Goal: Check status: Check status

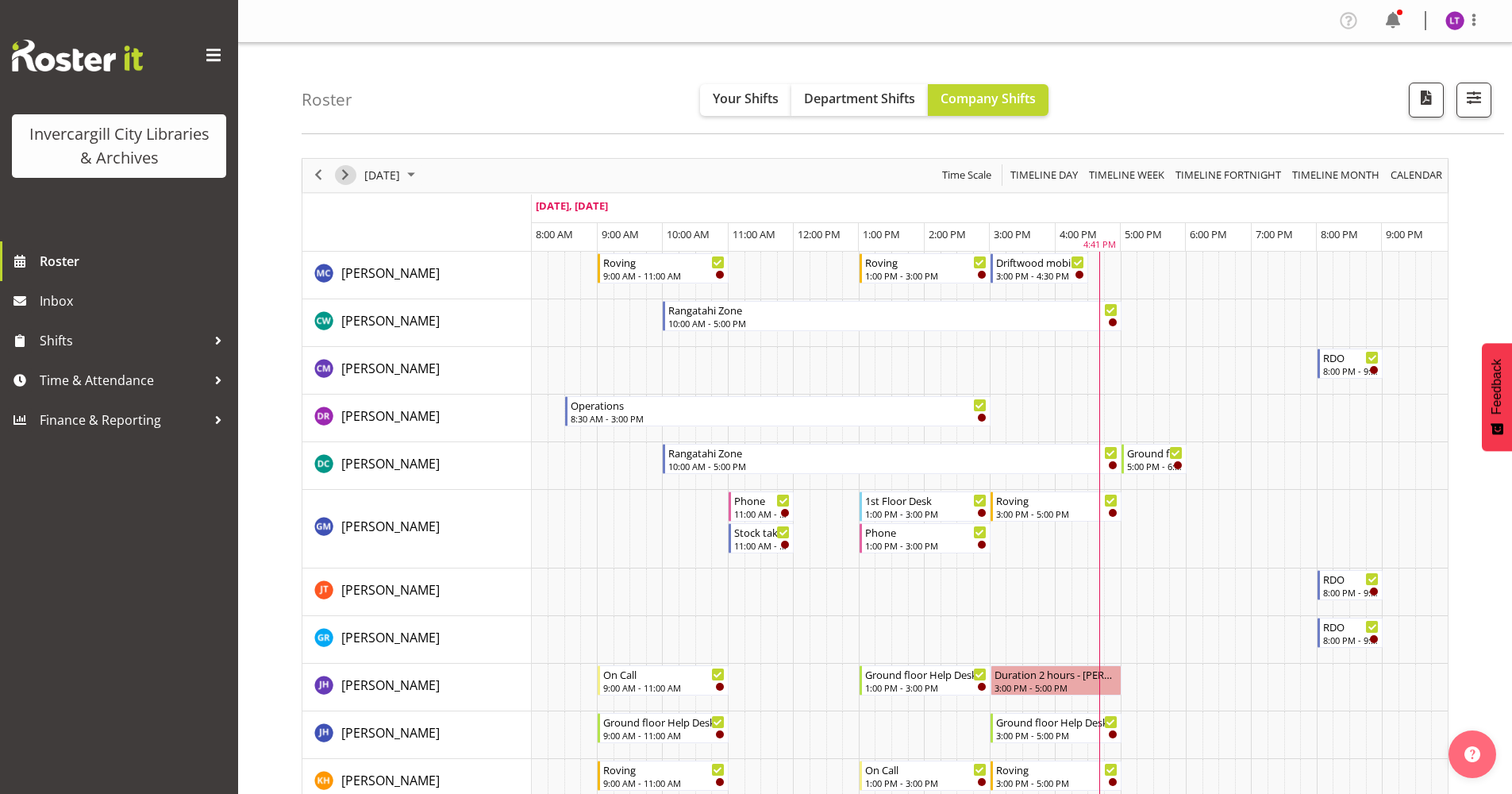
click at [352, 176] on span "Next" at bounding box center [345, 175] width 19 height 20
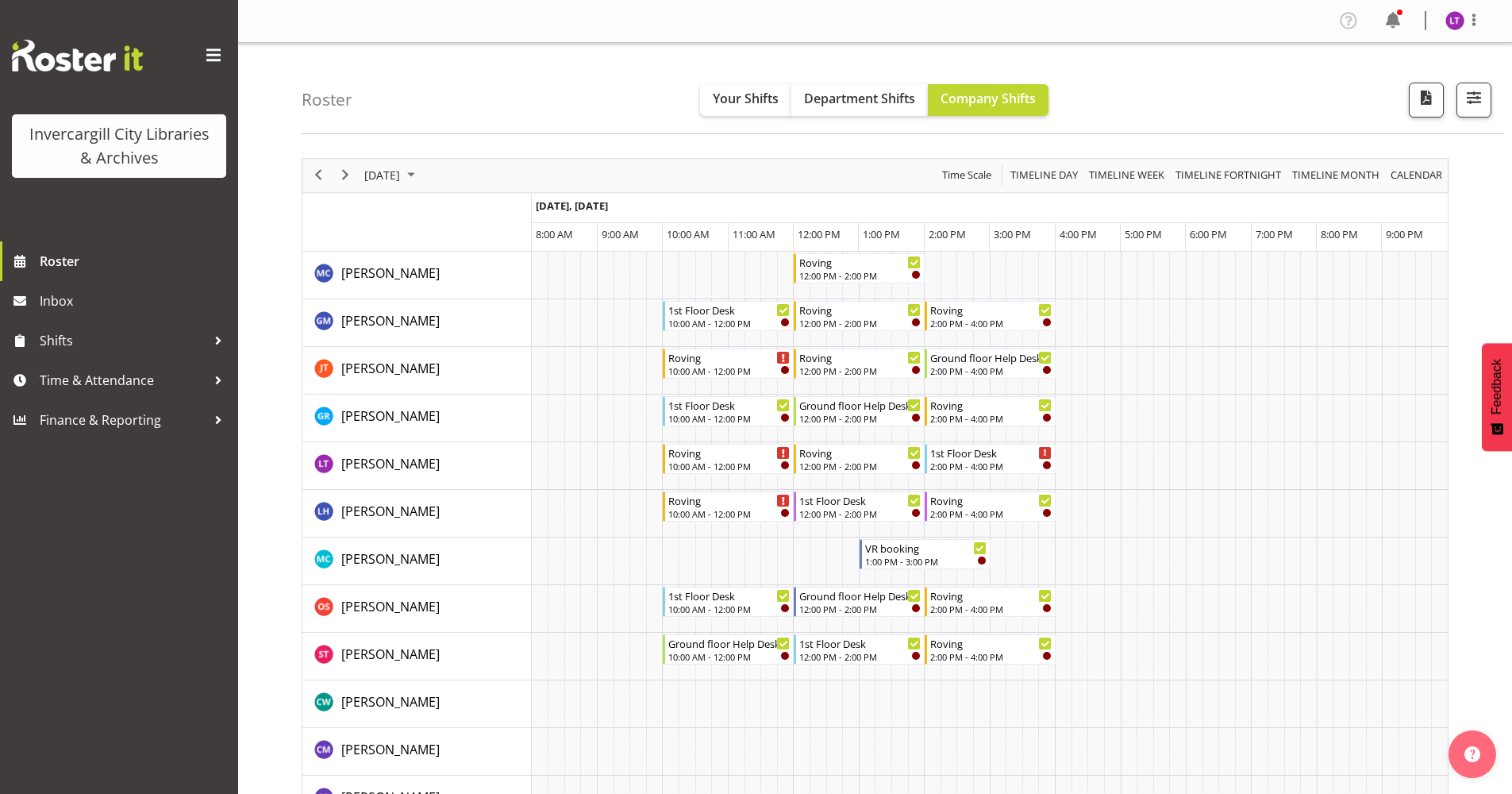
click at [344, 164] on div "next period" at bounding box center [345, 176] width 27 height 33
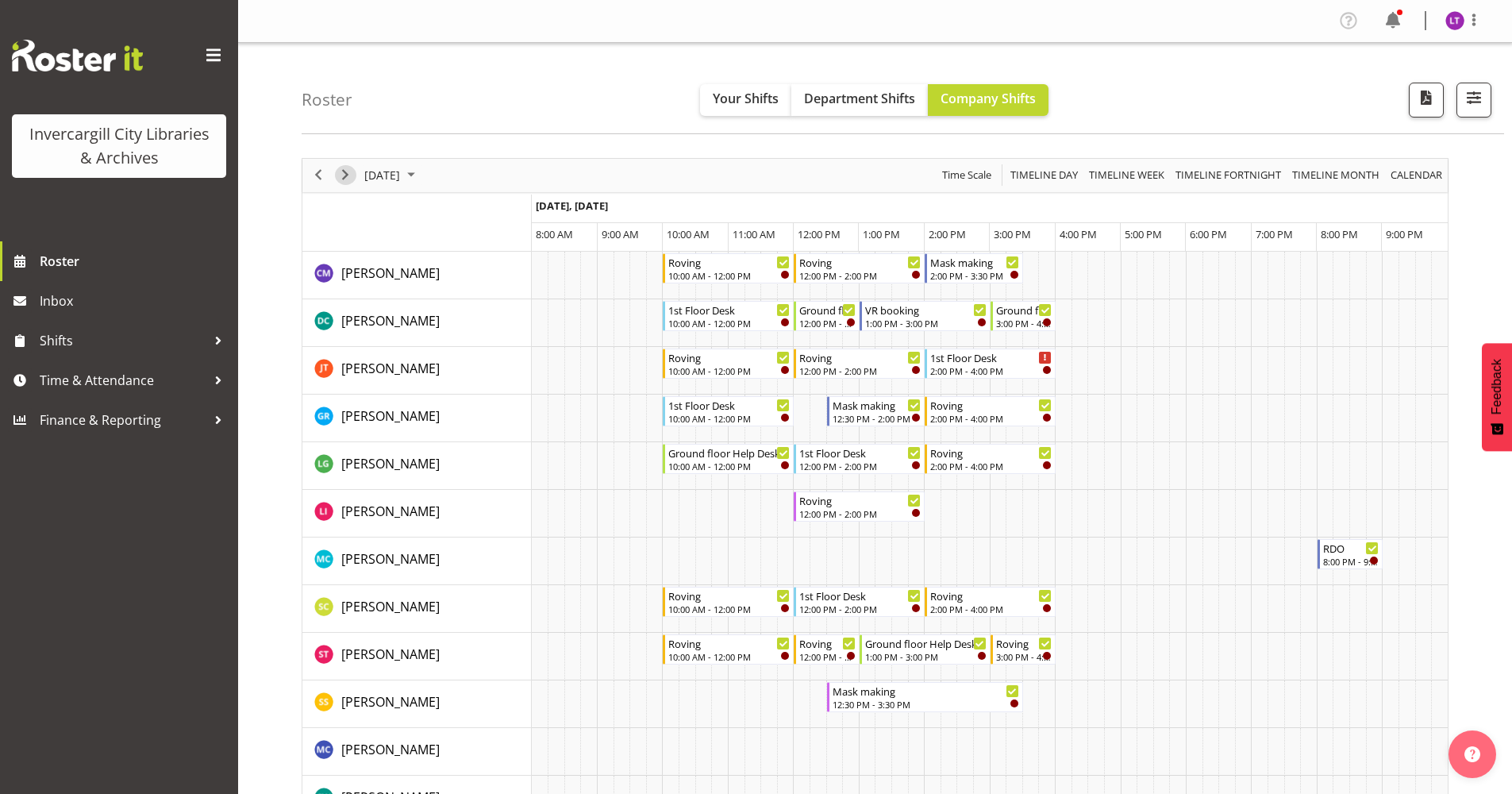
click at [344, 178] on span "Next" at bounding box center [345, 175] width 19 height 20
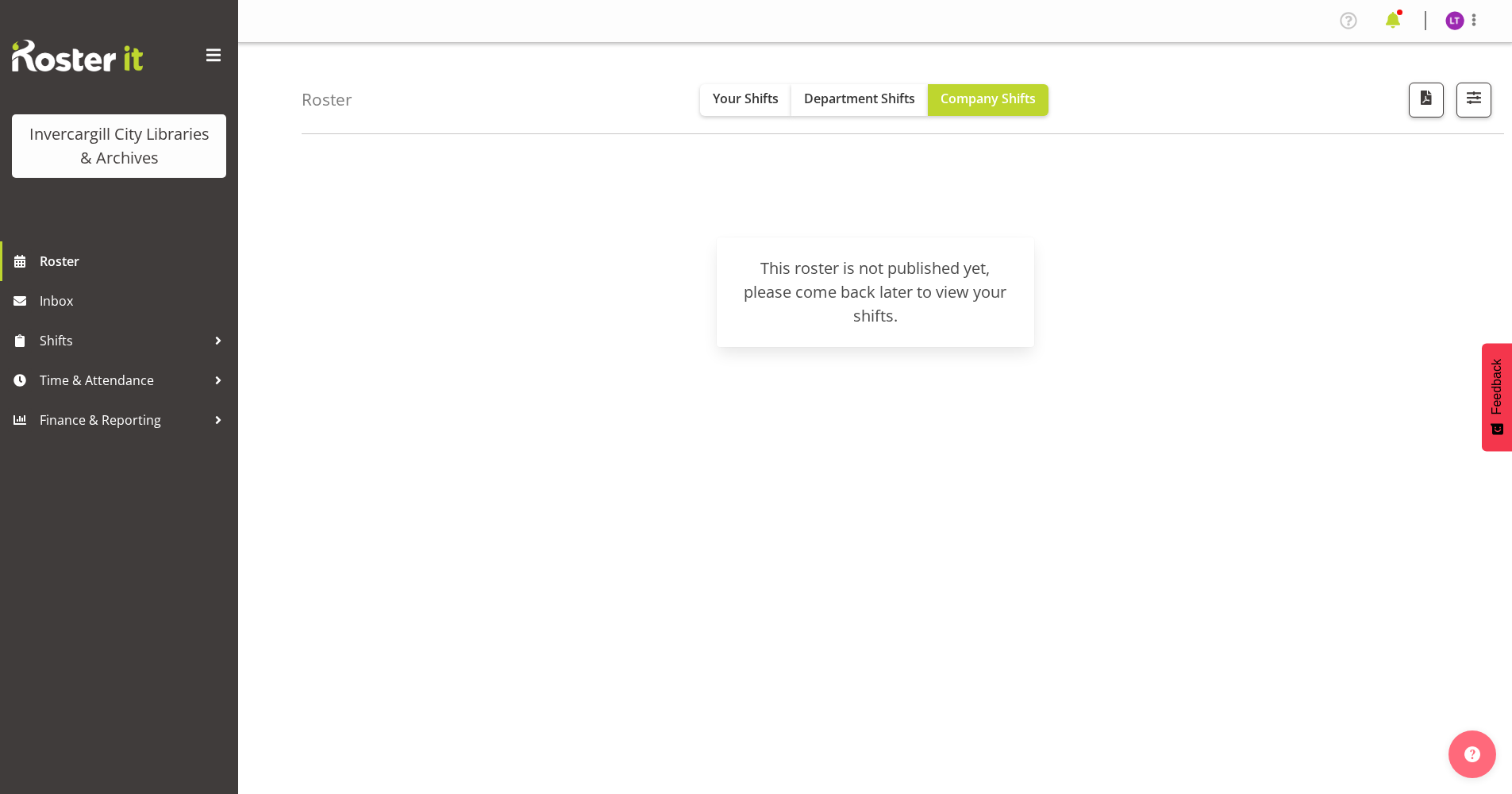
click at [1389, 20] on span at bounding box center [1393, 20] width 25 height 25
